Goal: Task Accomplishment & Management: Use online tool/utility

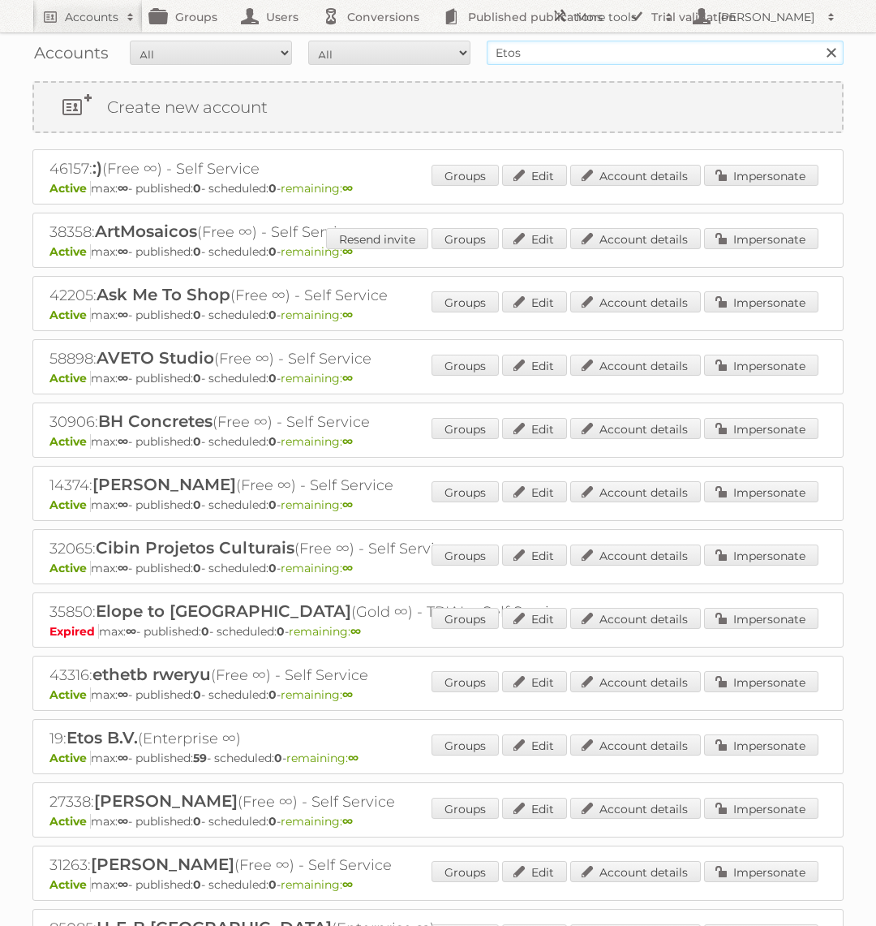
click at [718, 52] on input "Etos" at bounding box center [665, 53] width 357 height 24
type input "Praxis"
click at [819, 41] on input "Search" at bounding box center [831, 53] width 24 height 24
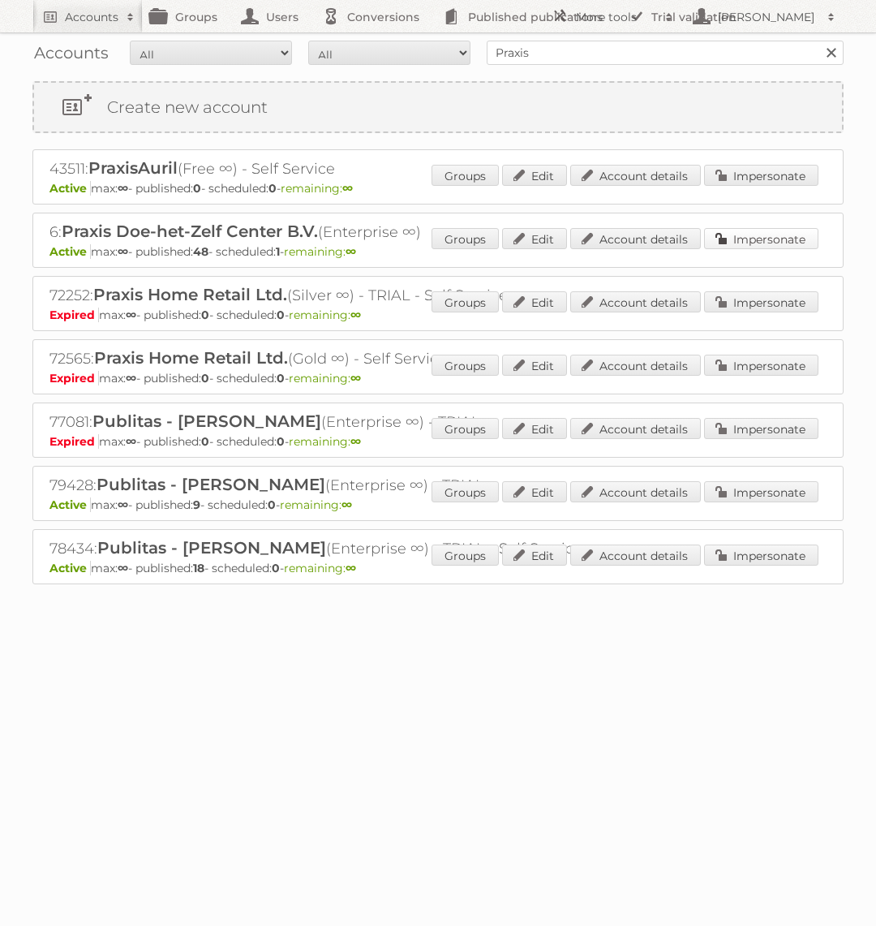
click at [764, 237] on link "Impersonate" at bounding box center [761, 238] width 114 height 21
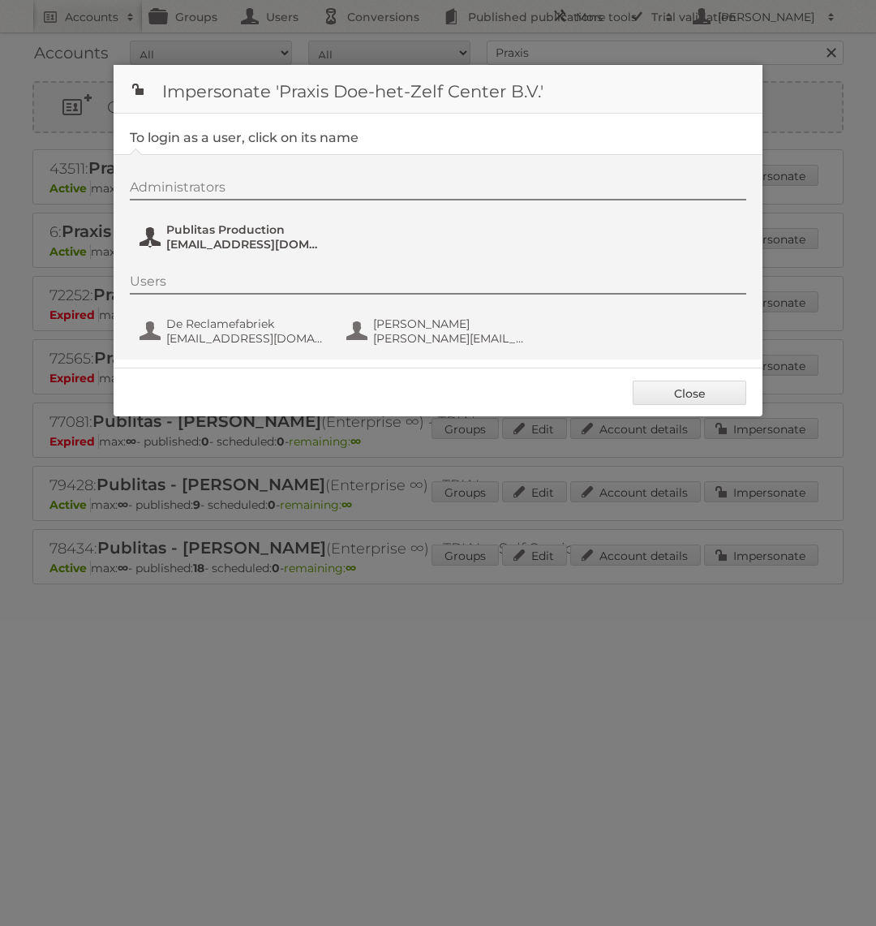
click at [290, 239] on span "[EMAIL_ADDRESS][DOMAIN_NAME]" at bounding box center [244, 244] width 157 height 15
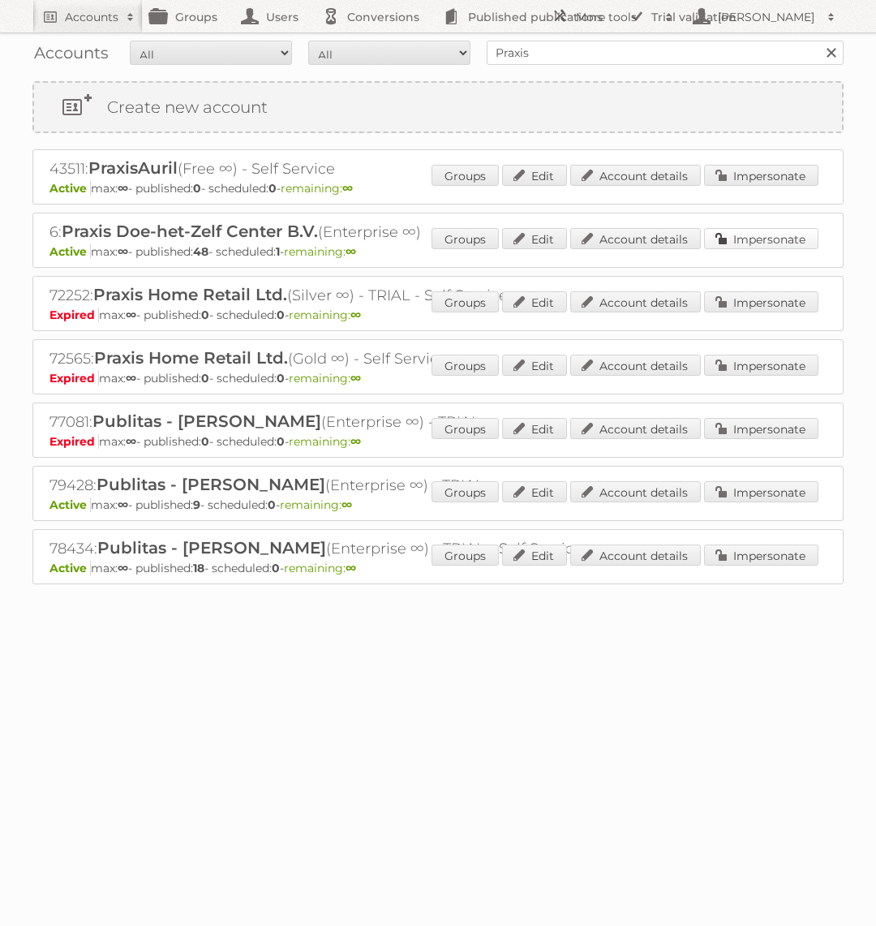
click at [759, 234] on link "Impersonate" at bounding box center [761, 238] width 114 height 21
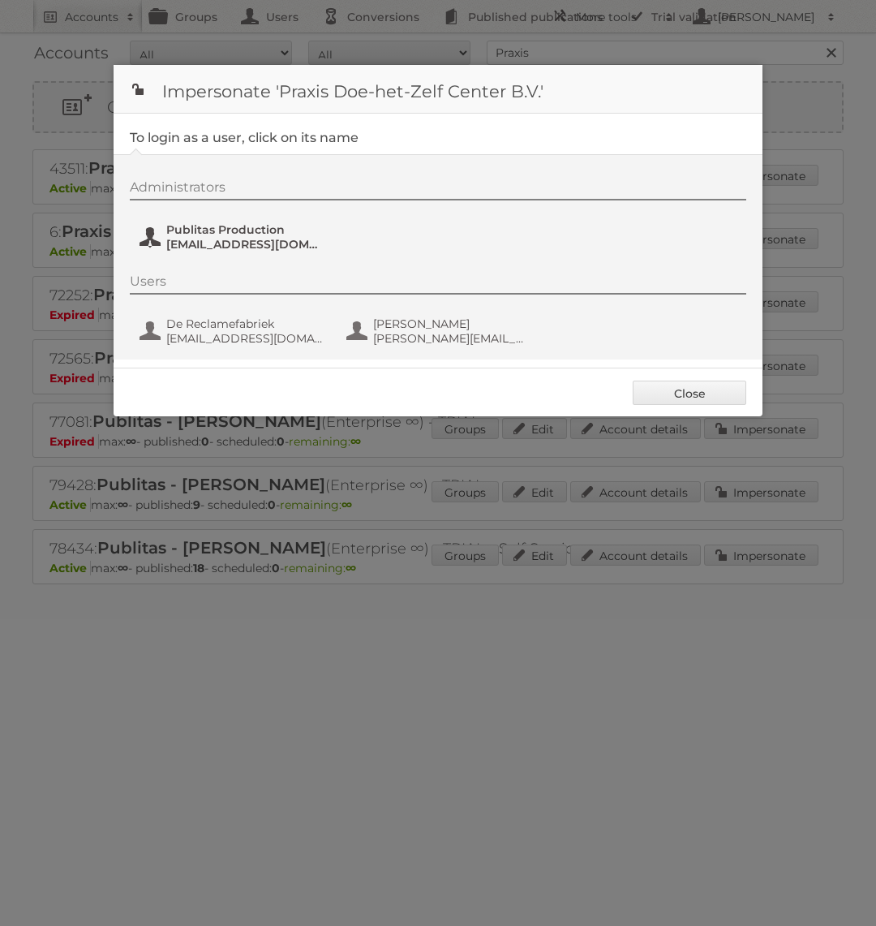
click at [221, 247] on span "fs+praxis@publitas.com" at bounding box center [244, 244] width 157 height 15
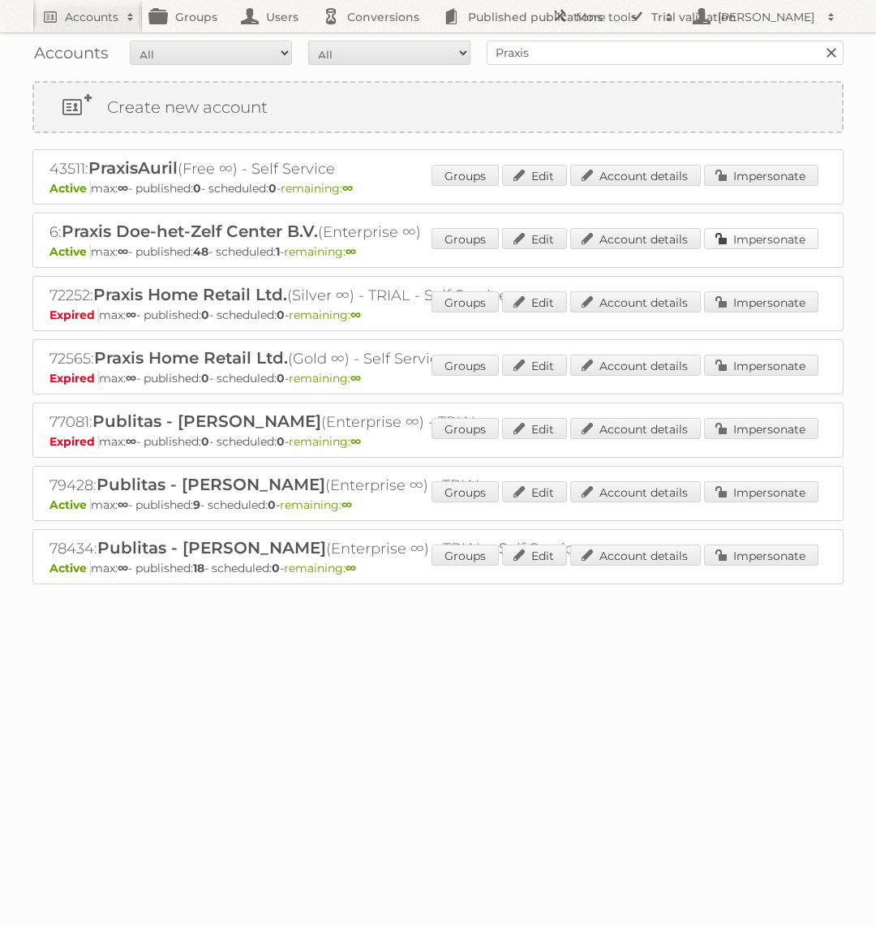
click at [802, 239] on link "Impersonate" at bounding box center [761, 238] width 114 height 21
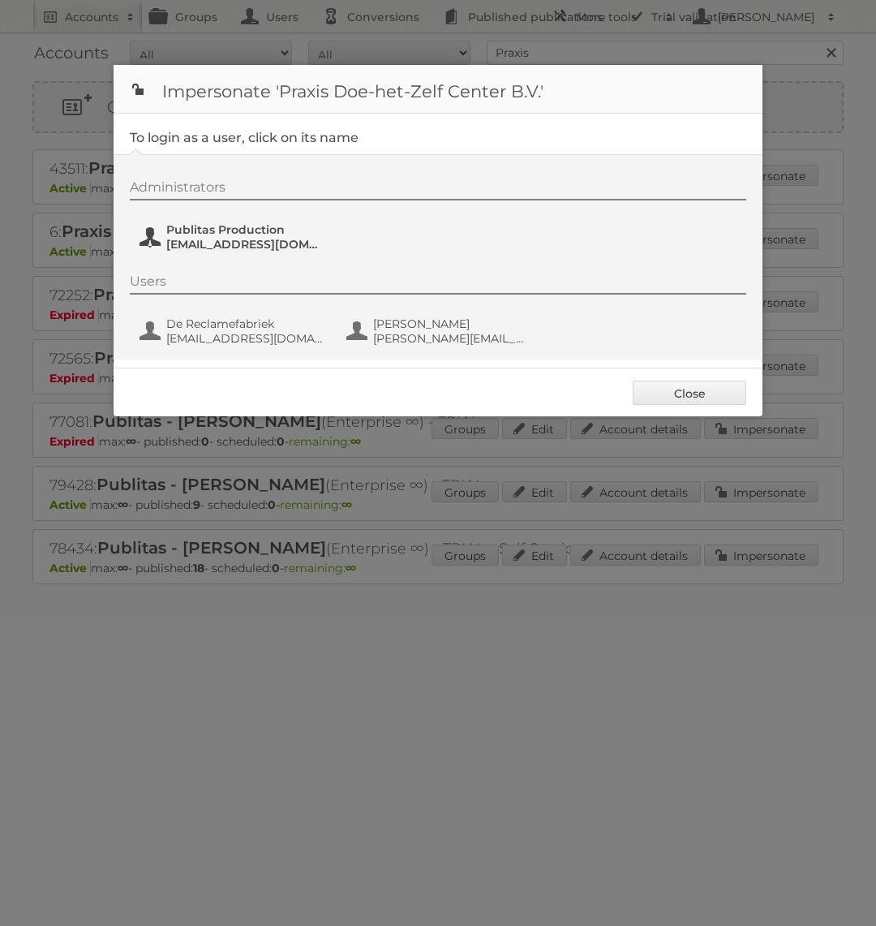
click at [249, 226] on span "Publitas Production" at bounding box center [244, 229] width 157 height 15
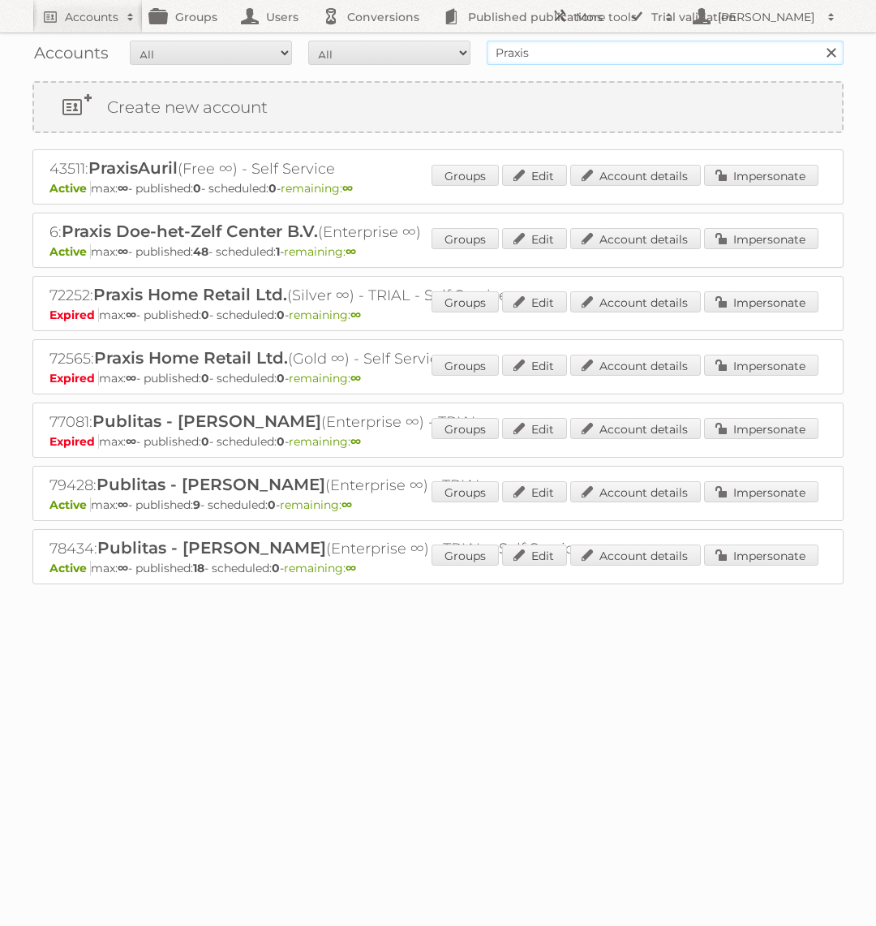
click at [620, 48] on input "Praxis" at bounding box center [665, 53] width 357 height 24
type input "G"
type input "KARWEi"
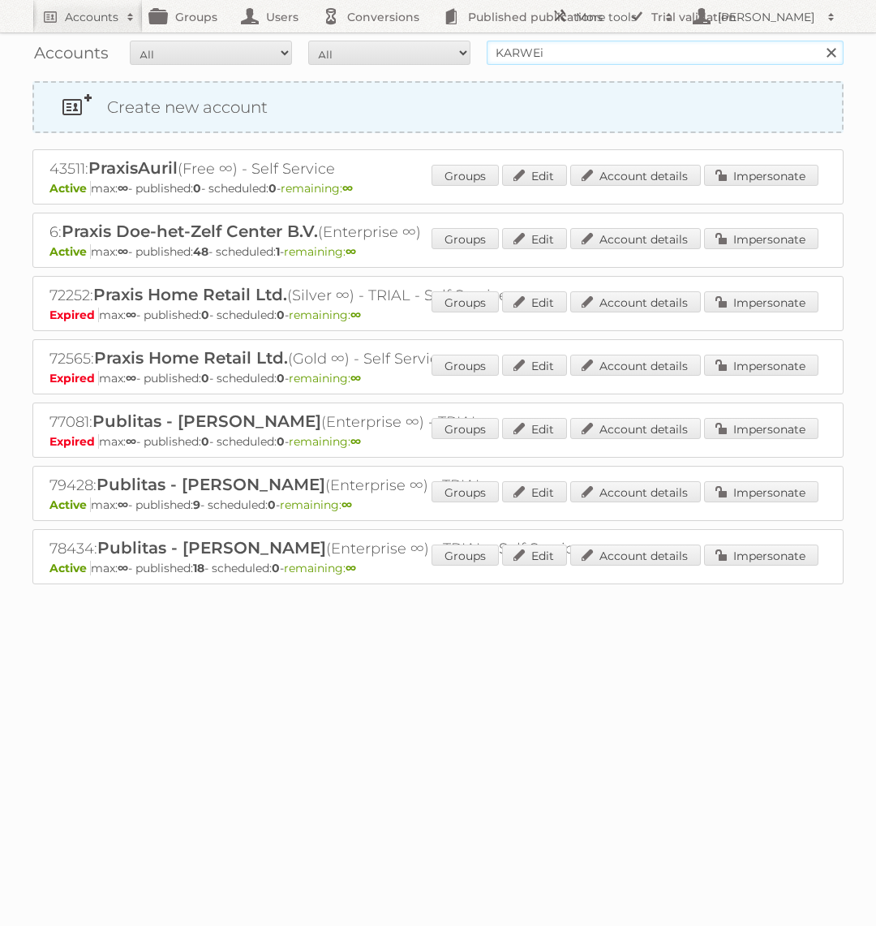
click at [819, 41] on input "Search" at bounding box center [831, 53] width 24 height 24
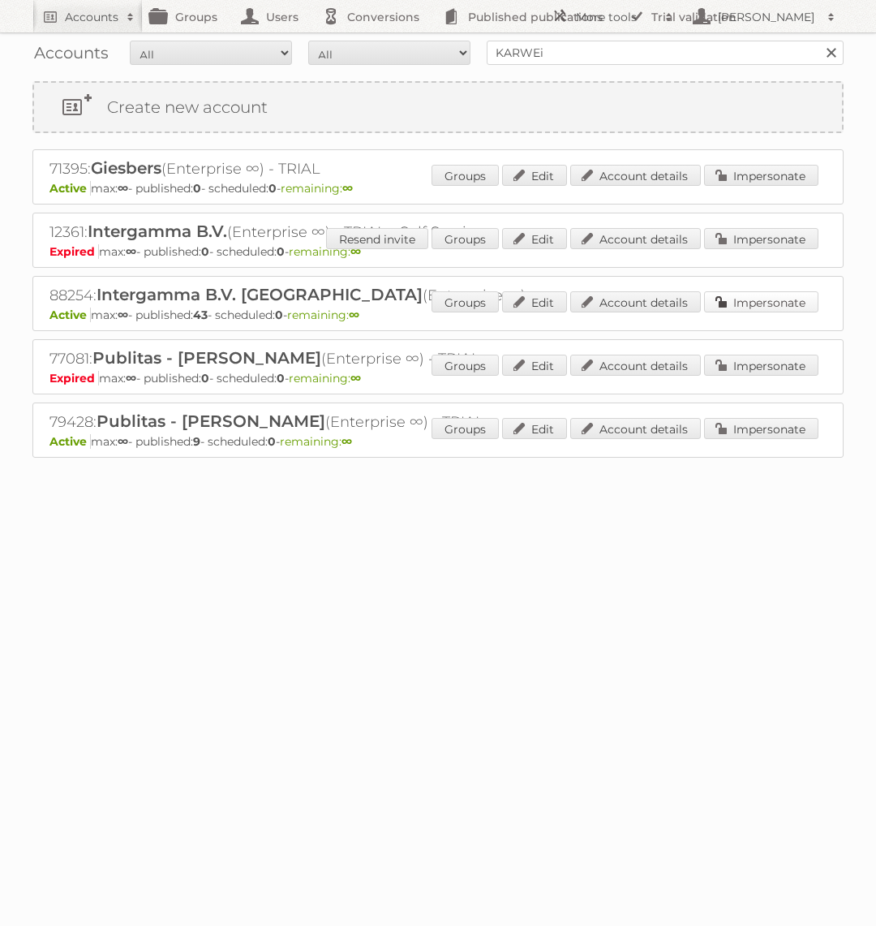
click at [764, 296] on link "Impersonate" at bounding box center [761, 301] width 114 height 21
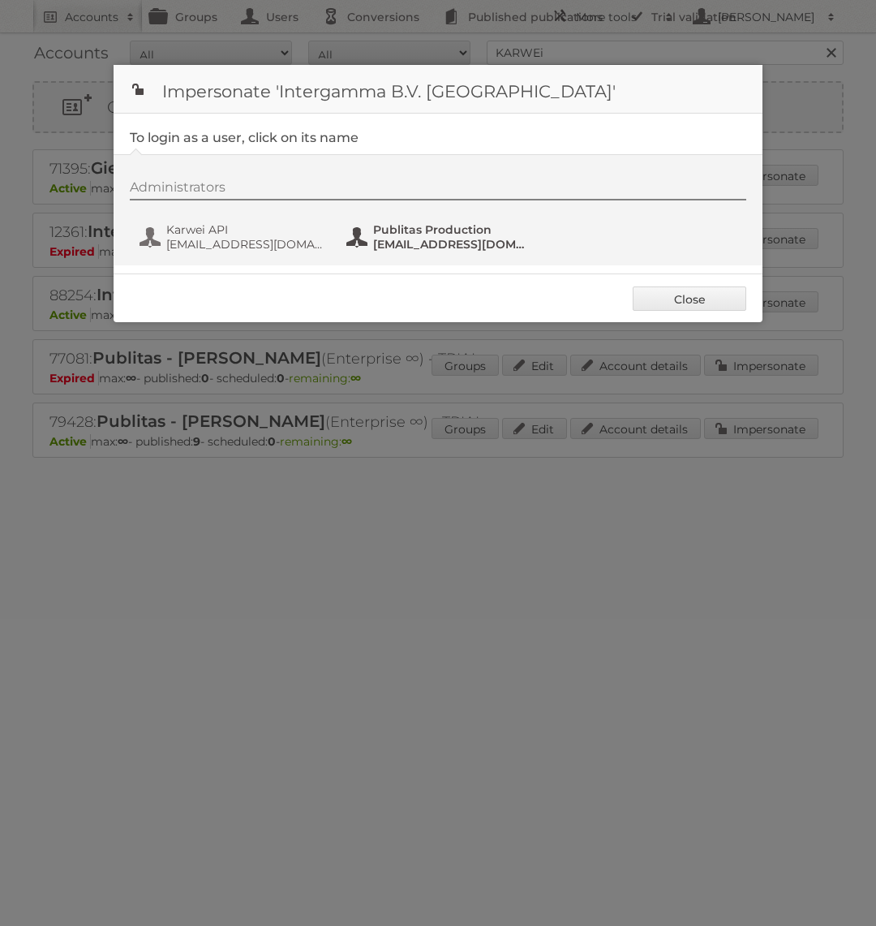
click at [454, 226] on span "Publitas Production" at bounding box center [451, 229] width 157 height 15
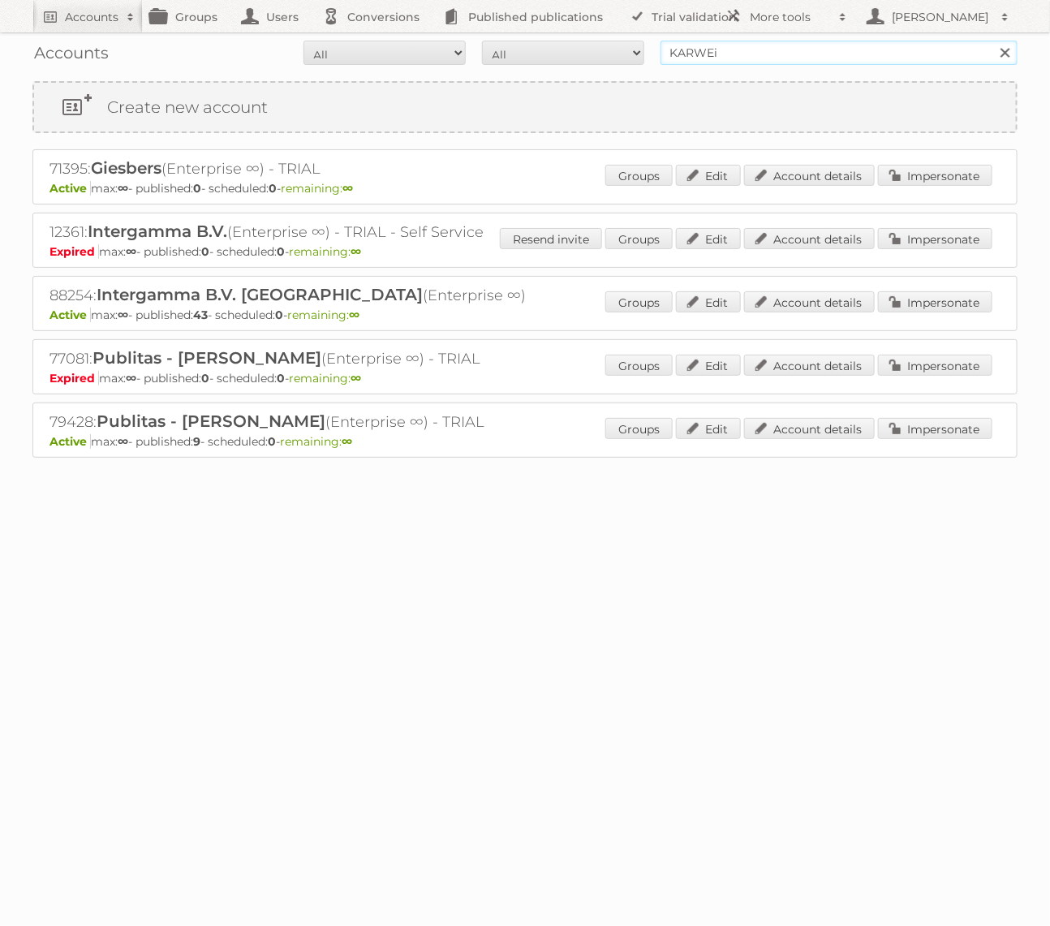
click at [721, 51] on input "KARWEi" at bounding box center [838, 53] width 357 height 24
type input "Holland & Barrett"
click at [876, 41] on input "Search" at bounding box center [1004, 53] width 24 height 24
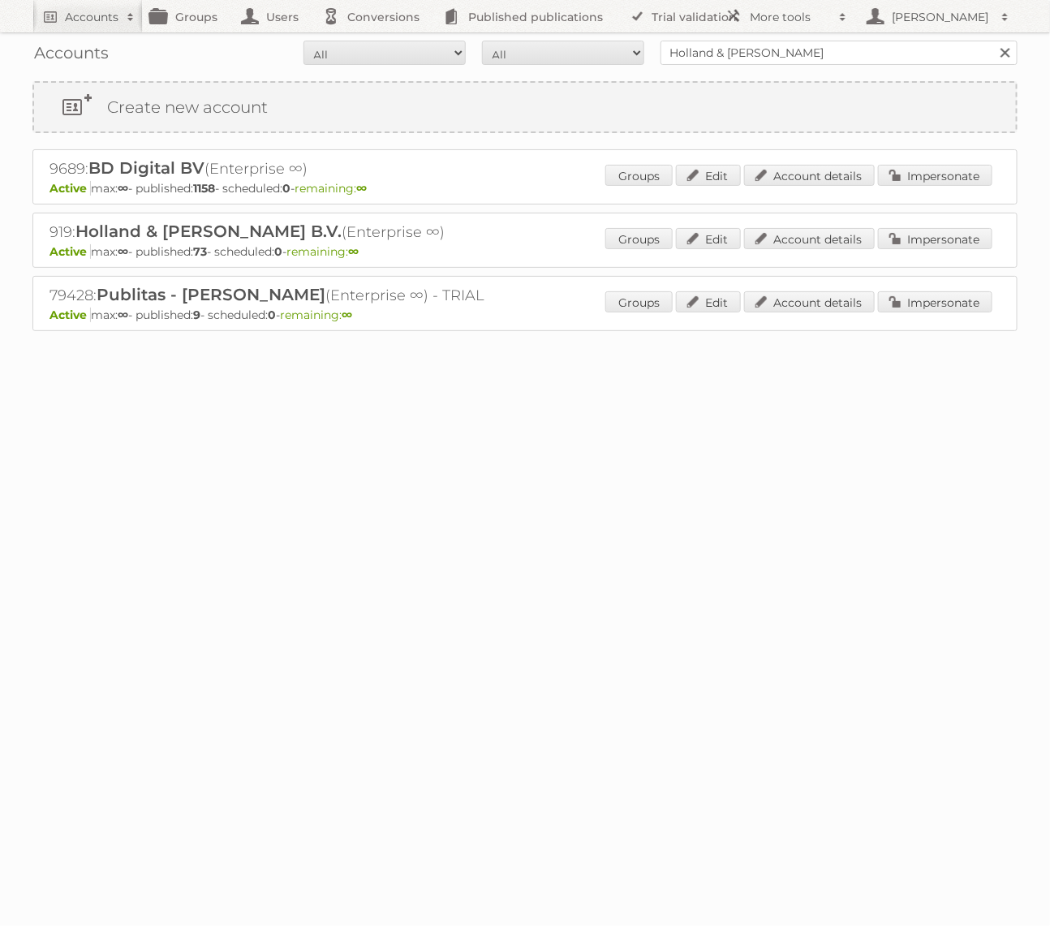
click at [919, 217] on div "919: Holland & Barrett B.V. (Enterprise ∞) Active max: ∞ - published: 73 - sche…" at bounding box center [524, 240] width 985 height 55
click at [919, 231] on link "Impersonate" at bounding box center [935, 238] width 114 height 21
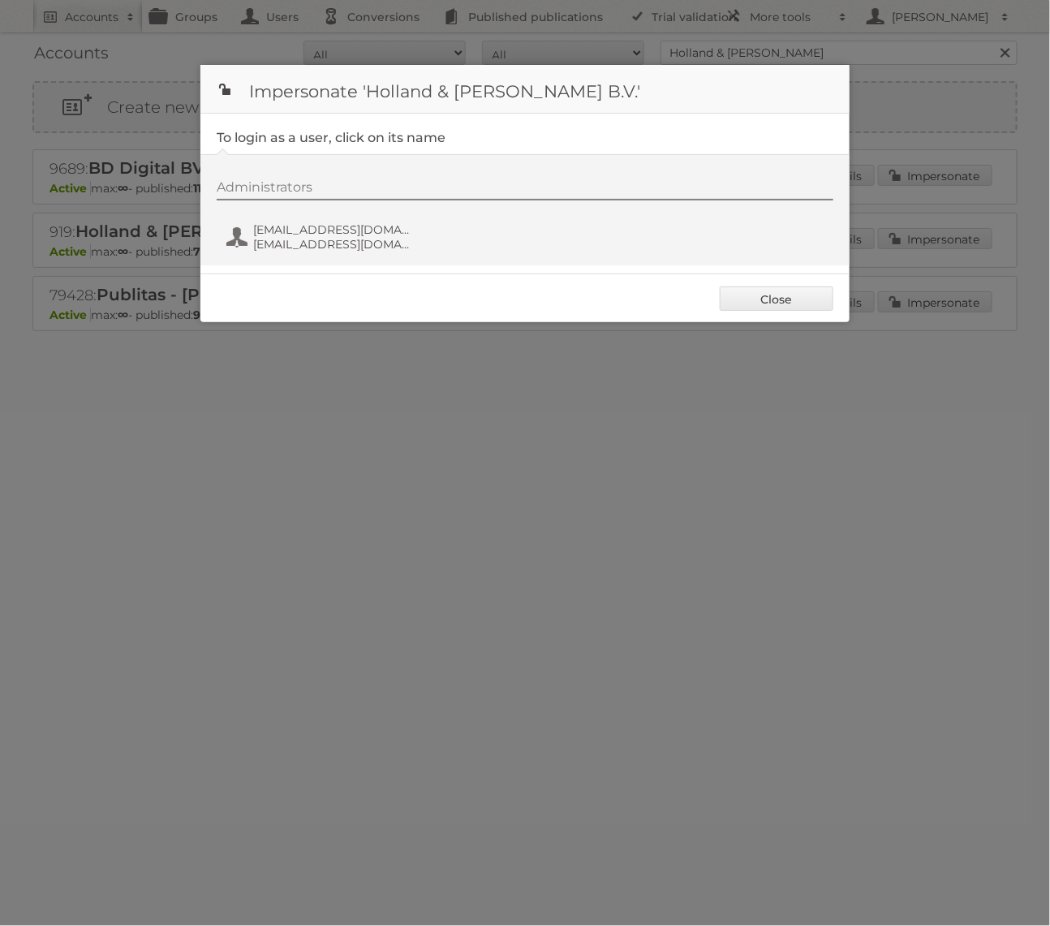
click at [388, 217] on div "Administrators fs+hollandbarrett@publitas.com fs+hollandbarrett@publitas.com" at bounding box center [533, 218] width 633 height 78
click at [381, 239] on span "fs+hollandbarrett@publitas.com" at bounding box center [331, 244] width 157 height 15
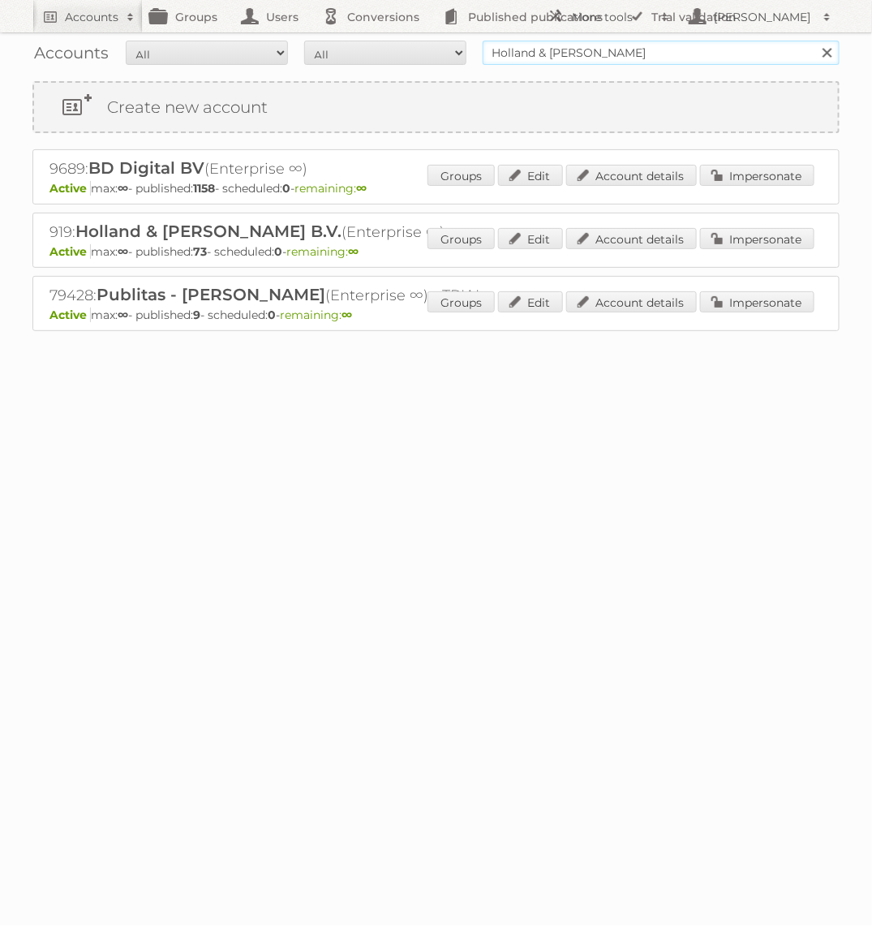
click at [570, 45] on input "Holland & Barrett" at bounding box center [661, 53] width 357 height 24
type input "Bauhaus"
click at [815, 41] on input "Search" at bounding box center [827, 53] width 24 height 24
